Goal: Navigation & Orientation: Find specific page/section

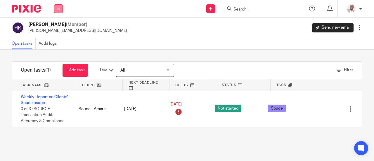
click at [58, 8] on icon at bounding box center [59, 9] width 4 height 4
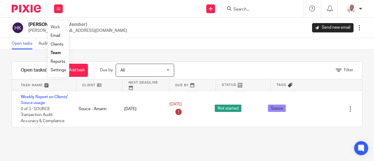
click at [56, 23] on li "Work" at bounding box center [59, 27] width 16 height 8
click at [54, 27] on link "Work" at bounding box center [55, 27] width 9 height 4
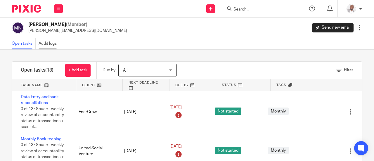
scroll to position [253, 0]
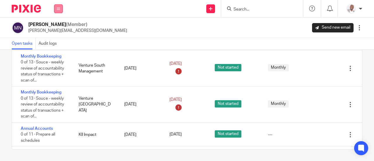
click at [58, 9] on icon at bounding box center [59, 9] width 4 height 4
click at [56, 51] on link "Team" at bounding box center [56, 53] width 10 height 4
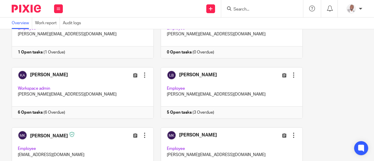
scroll to position [239, 0]
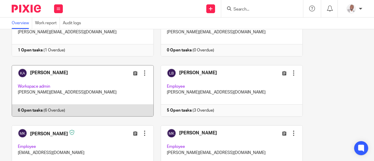
click at [63, 78] on link at bounding box center [79, 90] width 149 height 51
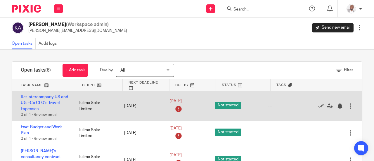
click at [61, 101] on div "Re: Intercompany US and UG ~Co CEO's Travel Expenses 0 of 1 · Review email" at bounding box center [42, 106] width 61 height 30
click at [42, 101] on link "Re: Intercompany US and UG ~Co CEO's Travel Expenses" at bounding box center [44, 103] width 47 height 16
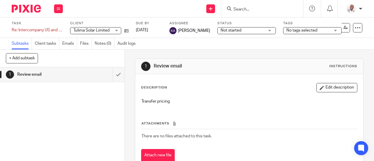
click at [264, 30] on div "Not started Not started" at bounding box center [247, 30] width 58 height 7
click at [327, 31] on div "No tags selected" at bounding box center [312, 30] width 58 height 7
click at [243, 31] on span "Not started" at bounding box center [243, 30] width 44 height 6
click at [283, 43] on div "Subtasks Client tasks Emails Files Notes (0) Audit logs" at bounding box center [187, 44] width 374 height 12
click at [355, 28] on icon at bounding box center [358, 28] width 6 height 6
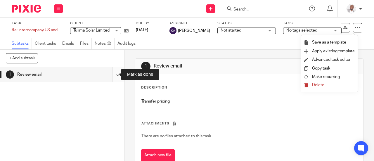
click at [112, 76] on input "submit" at bounding box center [62, 74] width 125 height 15
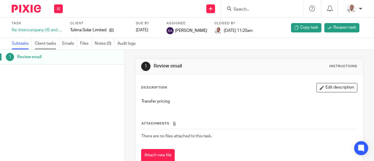
click at [42, 45] on link "Client tasks" at bounding box center [47, 43] width 25 height 11
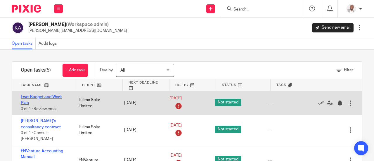
click at [47, 96] on link "Fwd: Budget and Work Plan" at bounding box center [41, 100] width 41 height 10
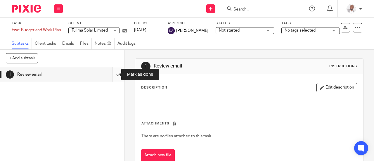
click at [111, 73] on input "submit" at bounding box center [62, 74] width 125 height 15
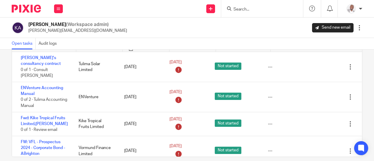
scroll to position [47, 0]
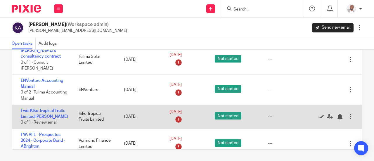
click at [348, 114] on div at bounding box center [351, 117] width 6 height 6
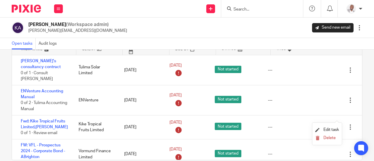
scroll to position [40, 0]
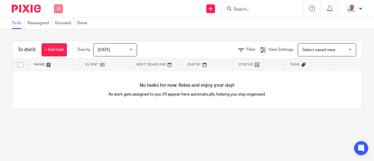
click at [59, 8] on icon at bounding box center [59, 9] width 4 height 4
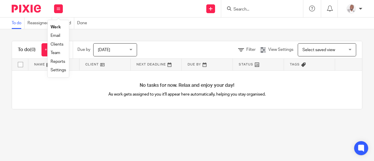
click at [56, 54] on link "Team" at bounding box center [56, 53] width 10 height 4
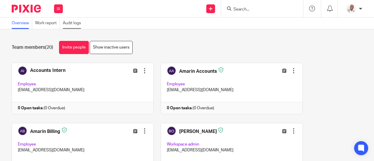
click at [71, 25] on link "Audit logs" at bounding box center [73, 23] width 21 height 11
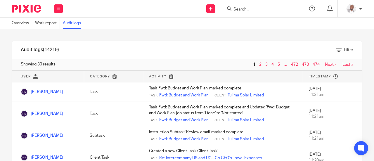
scroll to position [26, 0]
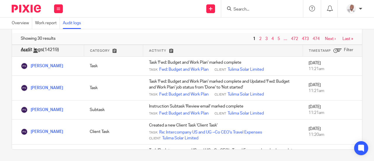
click at [156, 51] on div "Filter" at bounding box center [166, 50] width 374 height 6
click at [21, 24] on link "Overview" at bounding box center [22, 23] width 20 height 11
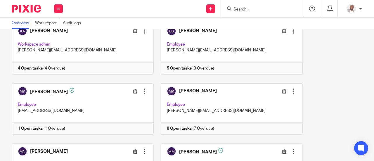
scroll to position [292, 0]
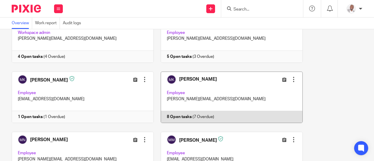
click at [199, 77] on link at bounding box center [228, 97] width 149 height 51
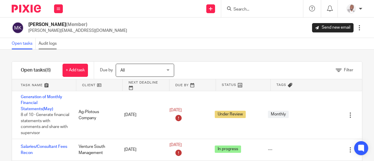
click at [44, 44] on link "Audit logs" at bounding box center [49, 43] width 21 height 11
